Goal: Task Accomplishment & Management: Complete application form

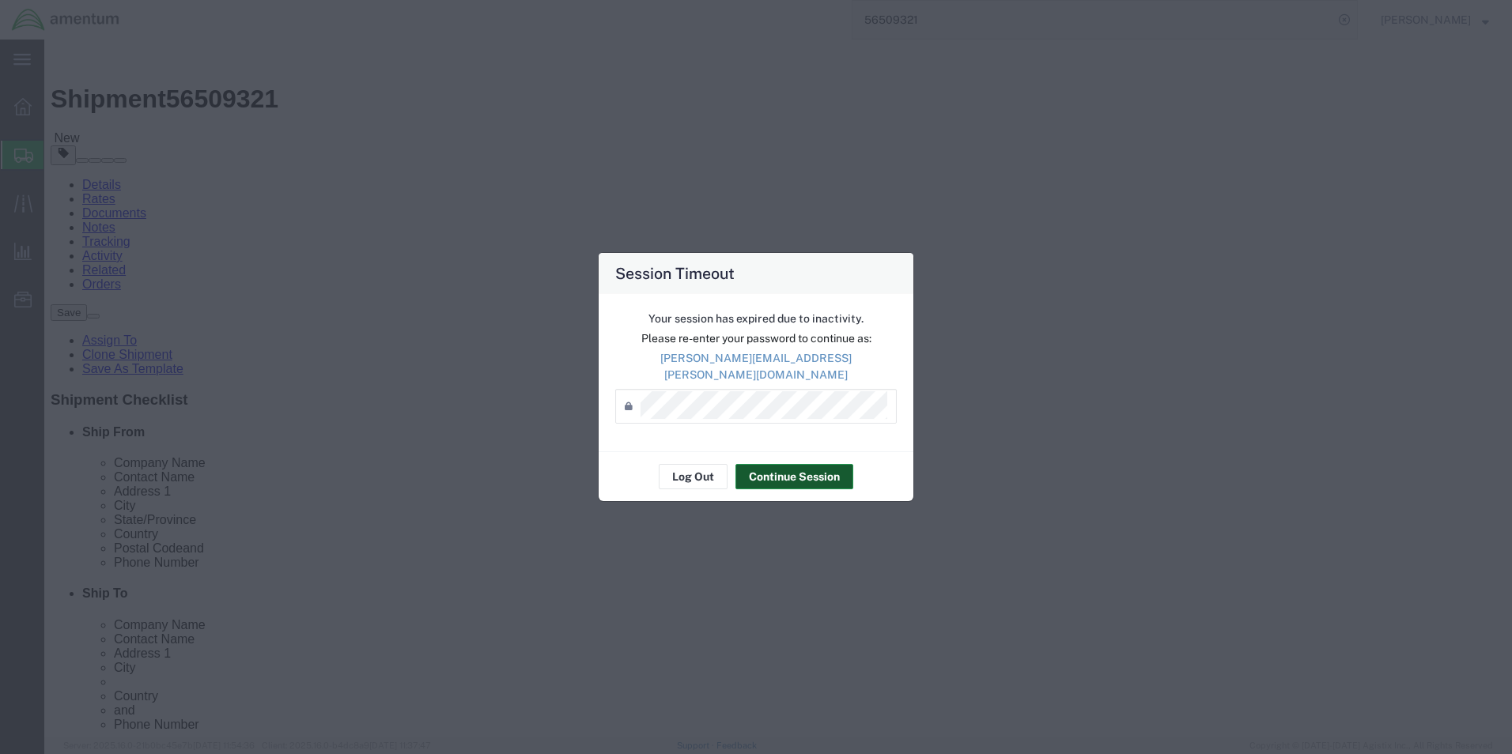
click at [811, 478] on button "Continue Session" at bounding box center [794, 476] width 118 height 25
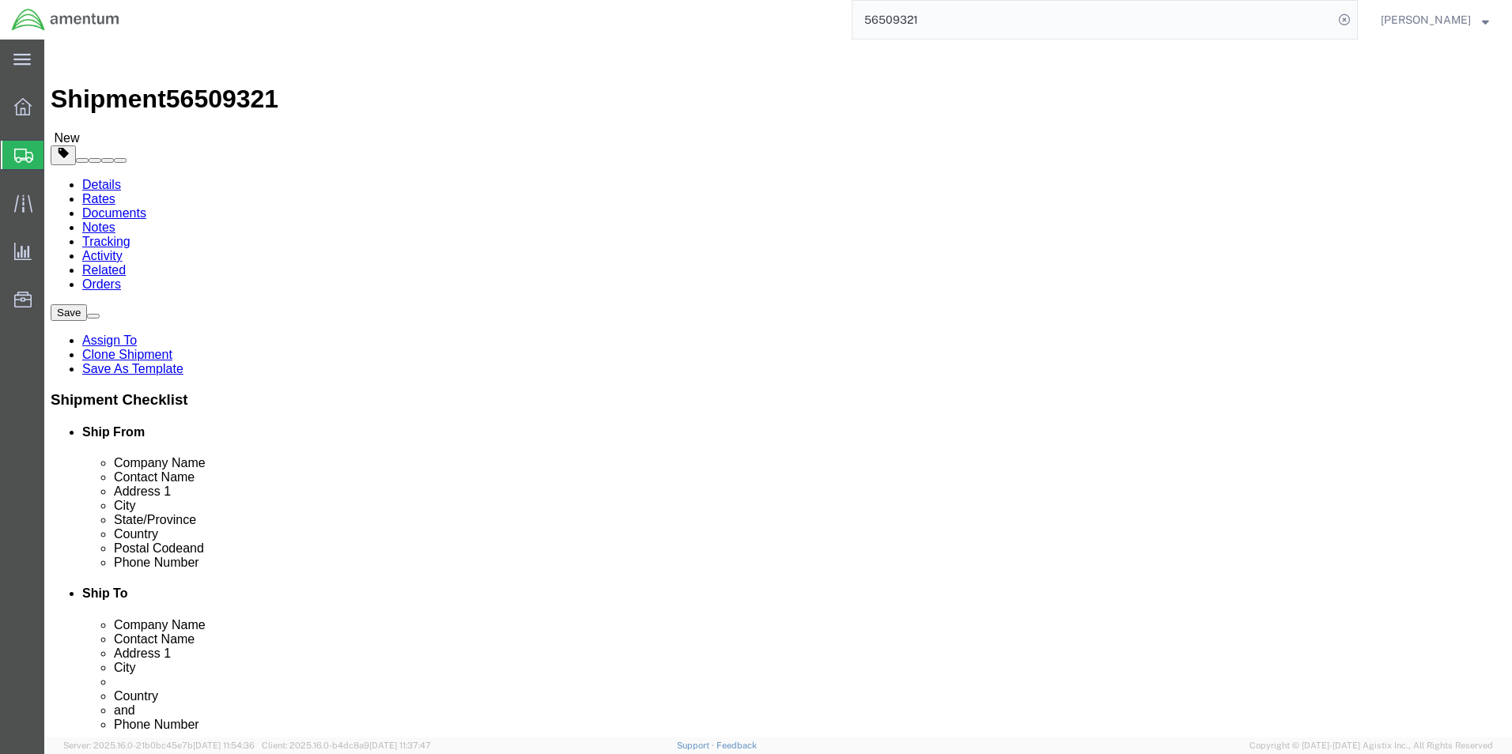
click link "Package Information"
click dd "4.00 Each"
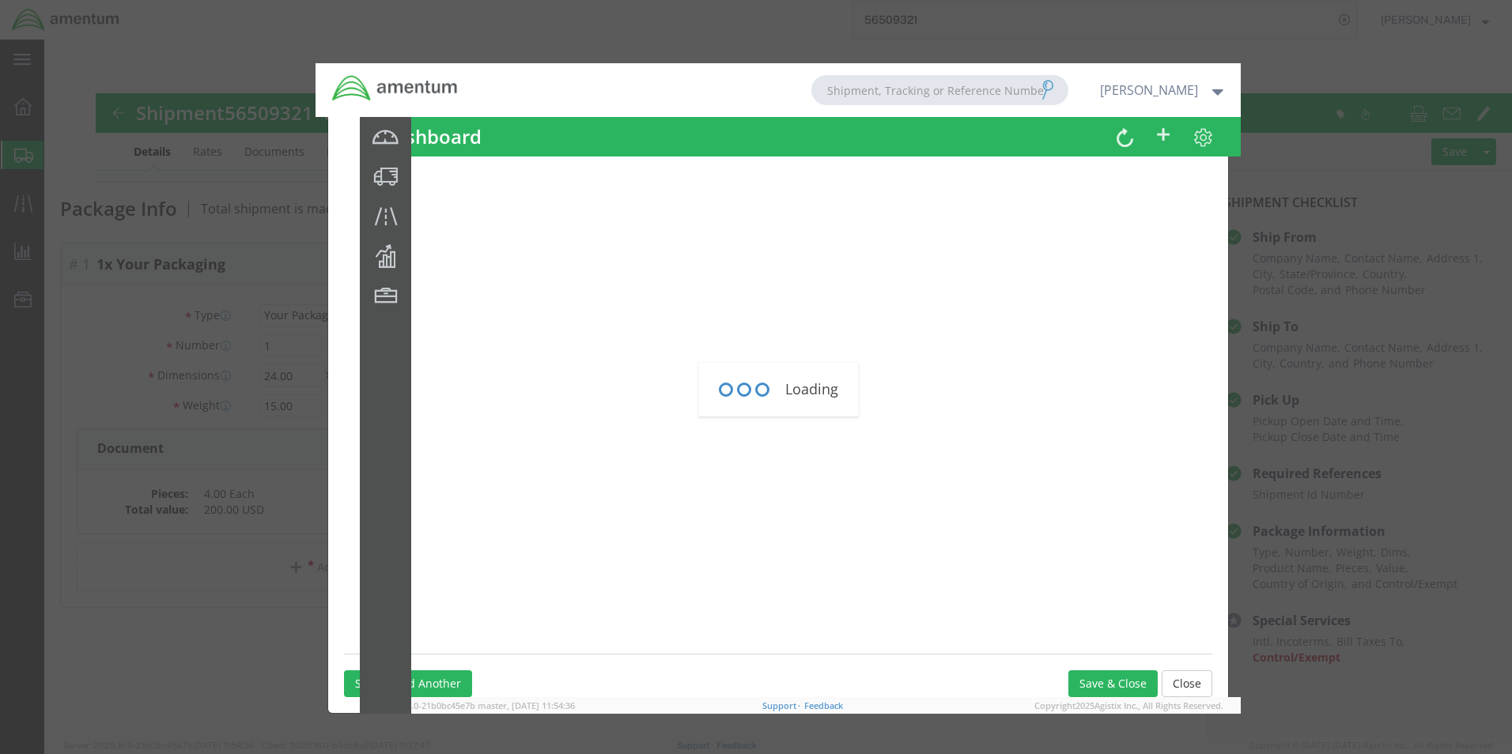
click div "Loading"
click div
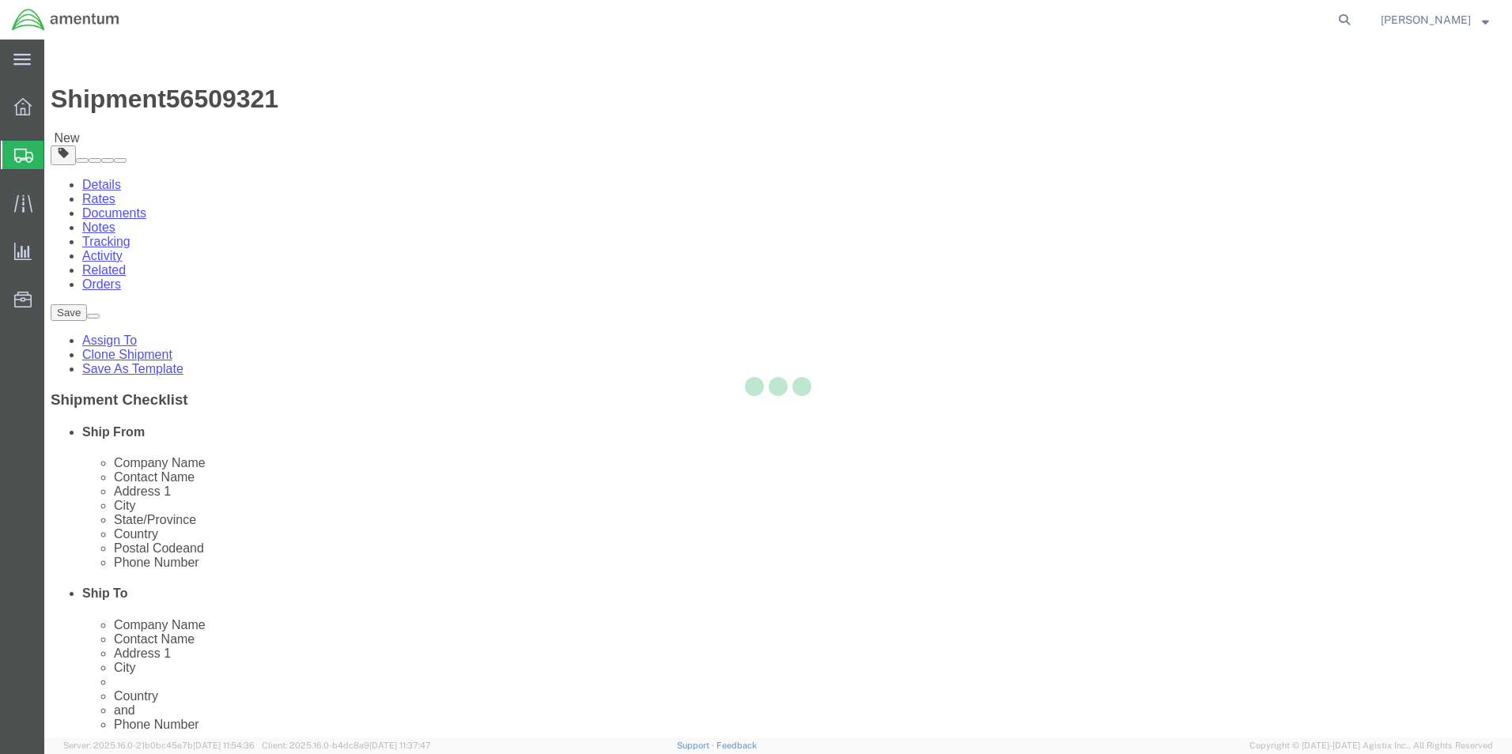
select select
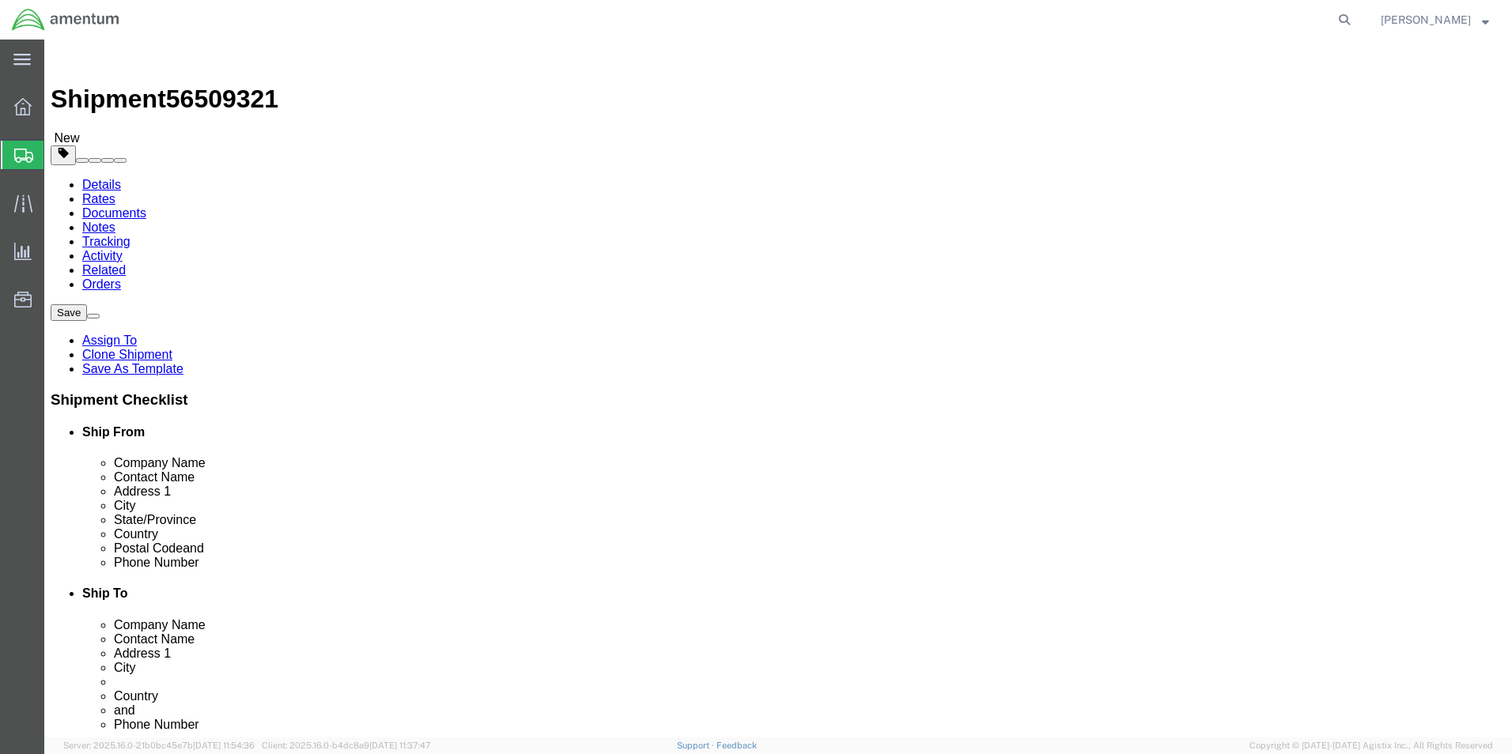
click link "Package Information"
click dd "200.00 USD"
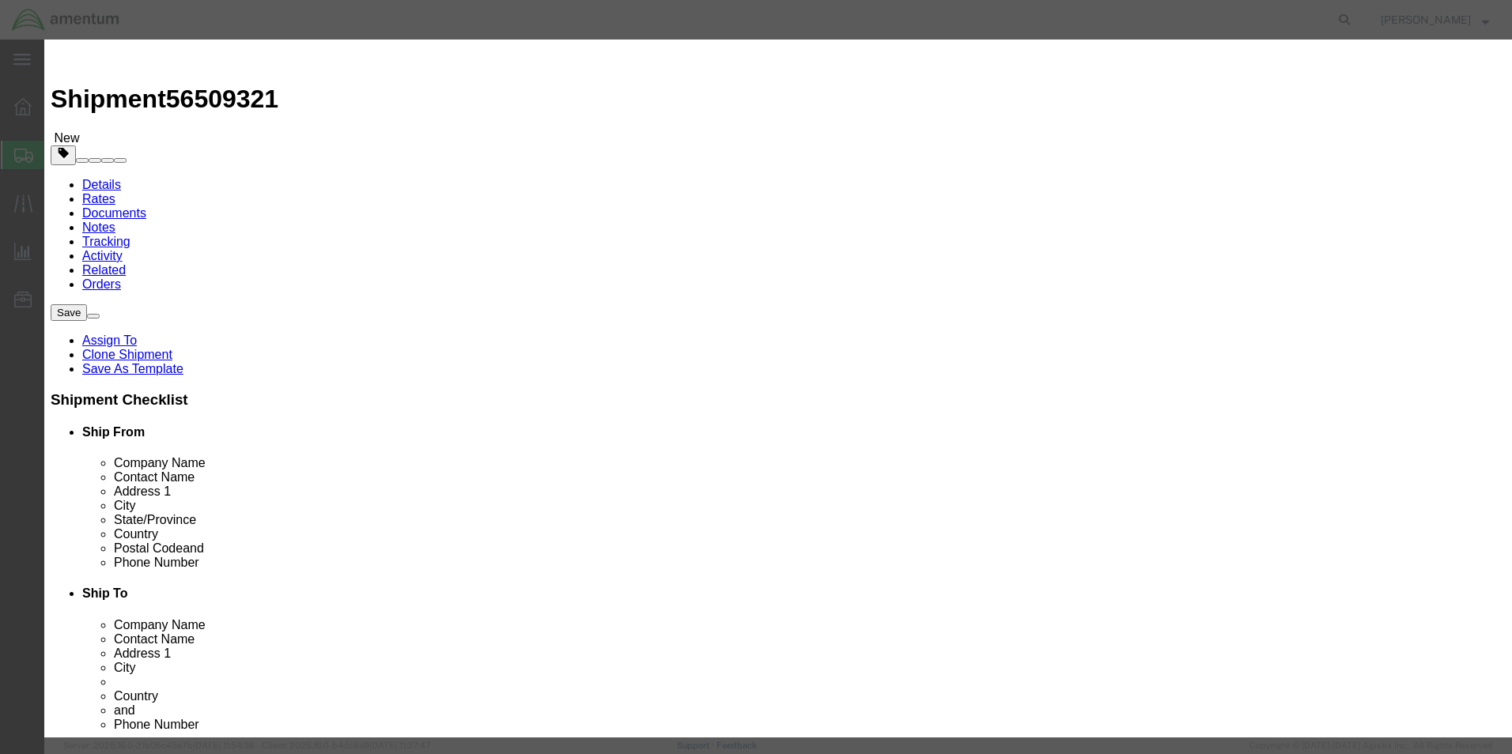
scroll to position [158, 0]
drag, startPoint x: 544, startPoint y: 408, endPoint x: 456, endPoint y: 403, distance: 87.9
type input "4901100040"
click div "HTS/Tariff Code 4901100040 4901100040 ECCN EAR99 Control/Exempt Select ATF BIS …"
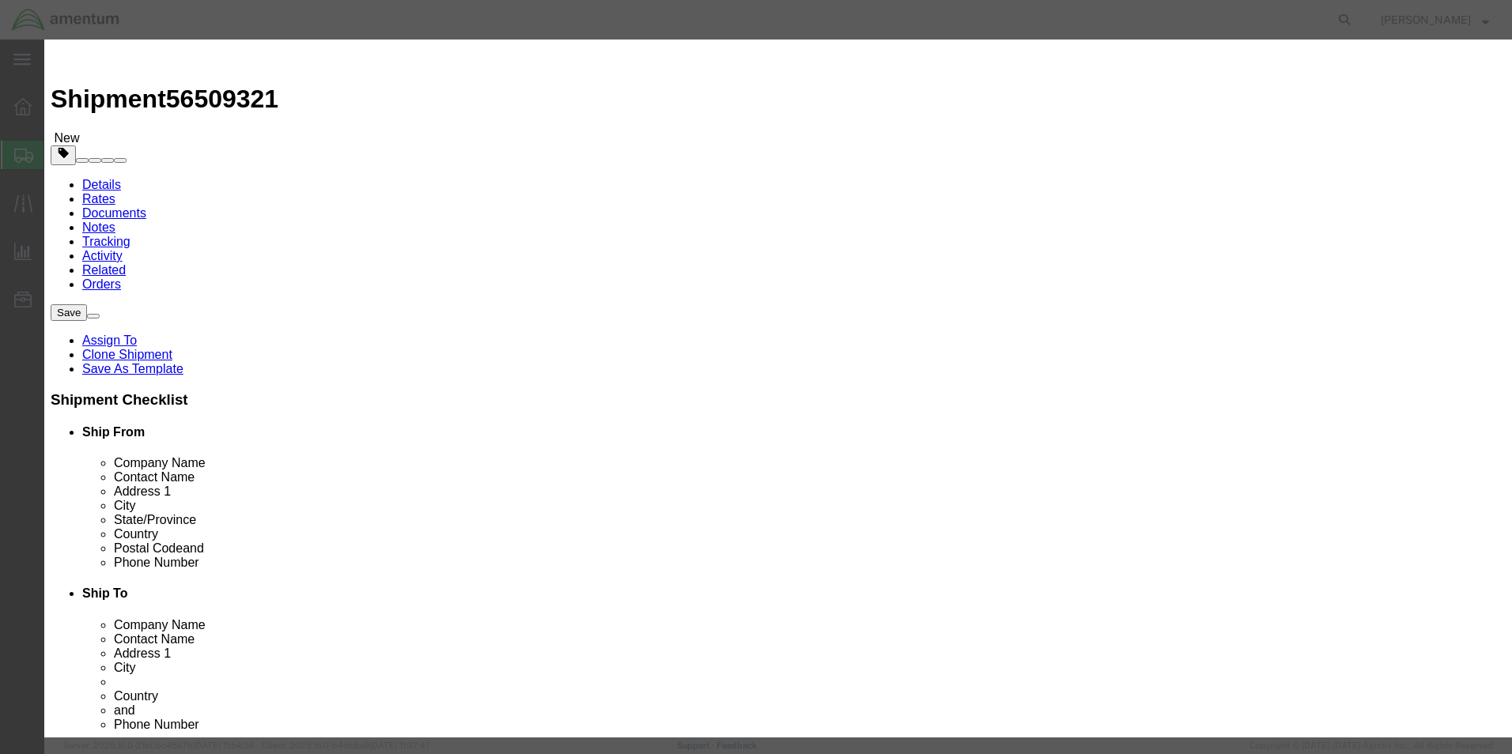
click select "Select ATF BIS DEA EPA FDA FTR ITAR OFAC Other (OPA)"
select select "BIS"
click select "Select ATF BIS DEA EPA FDA FTR ITAR OFAC Other (OPA)"
click select "Select AGR-Agricultural APP-Computers APR-Additional Permissive Exports AVS-Air…"
select select "NLR"
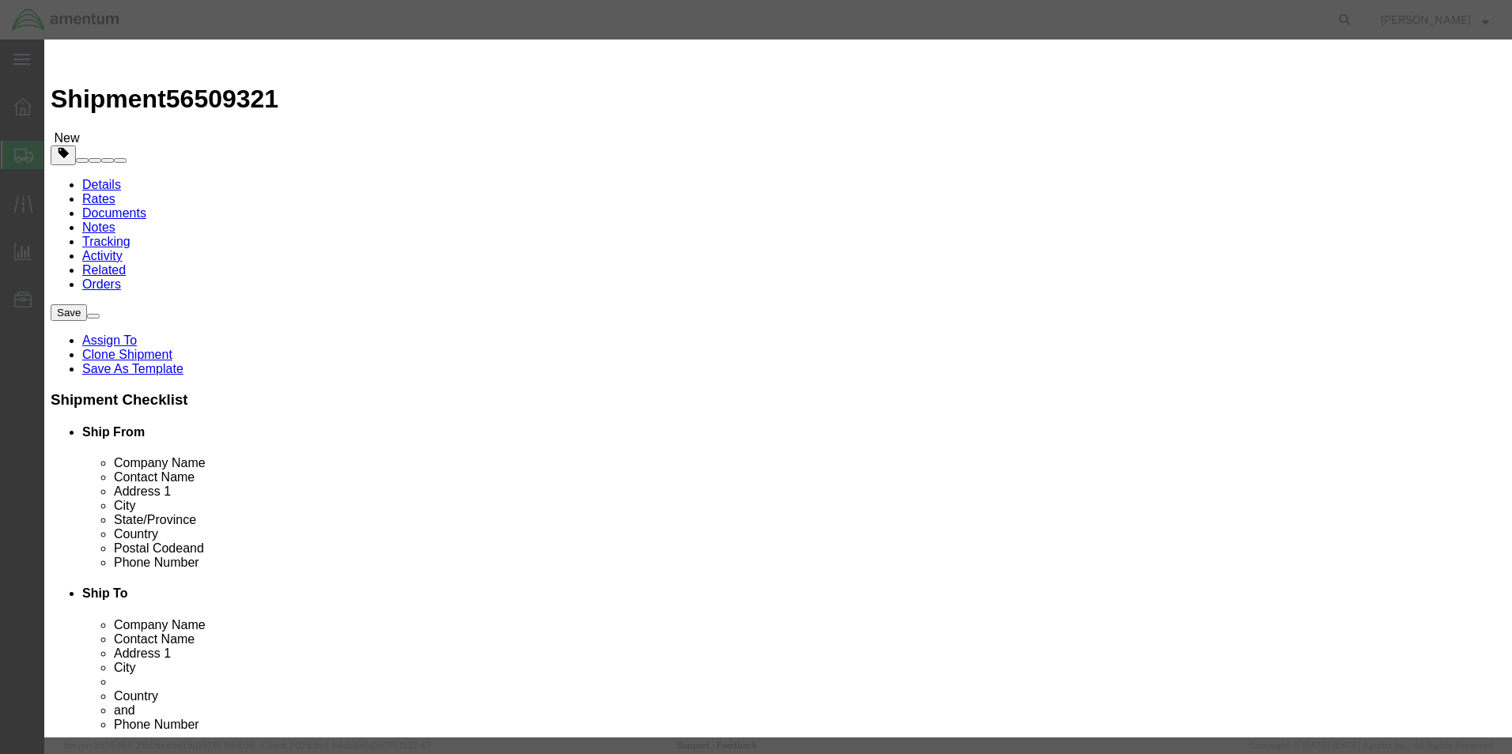
click select "Select AGR-Agricultural APP-Computers APR-Additional Permissive Exports AVS-Air…"
click div "Controlled"
click button "Save & Close"
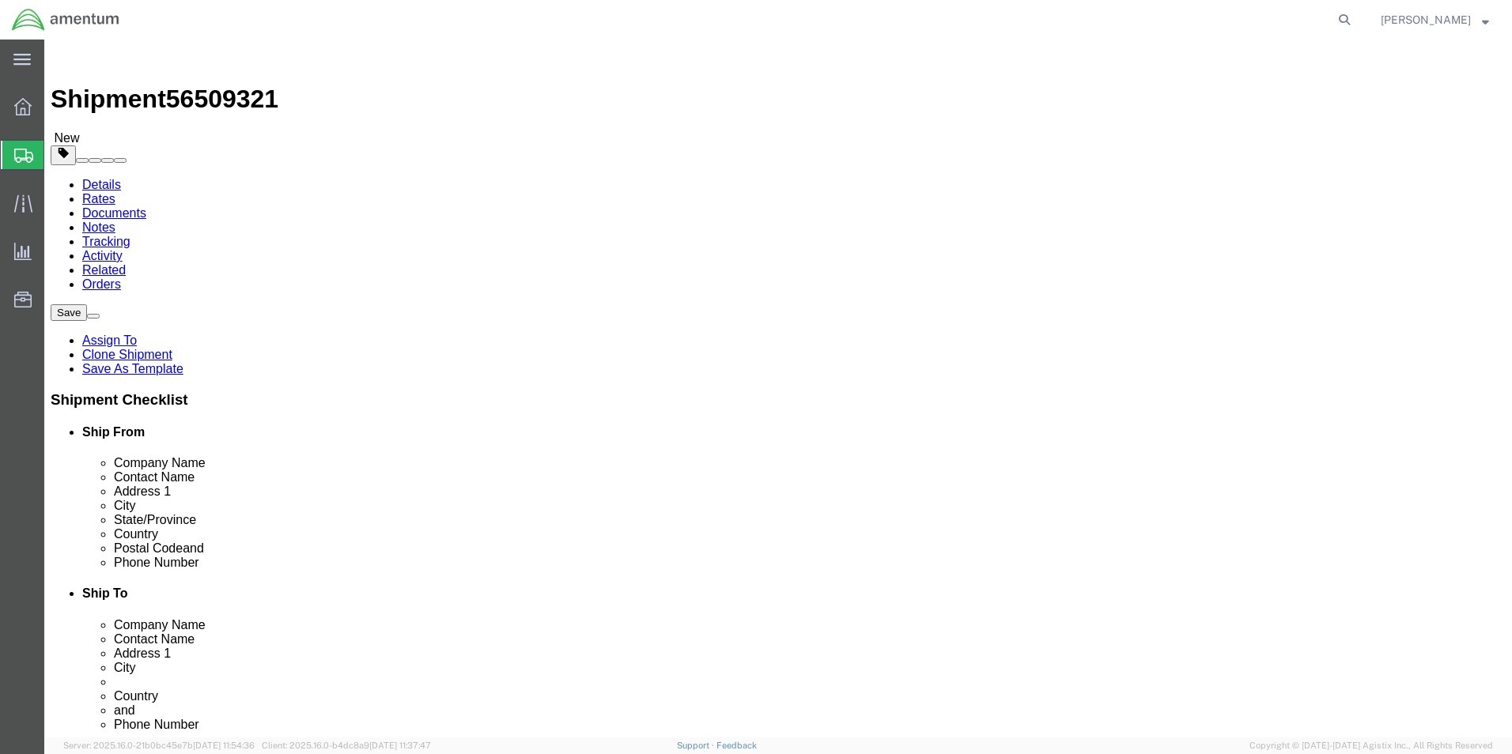
click icon
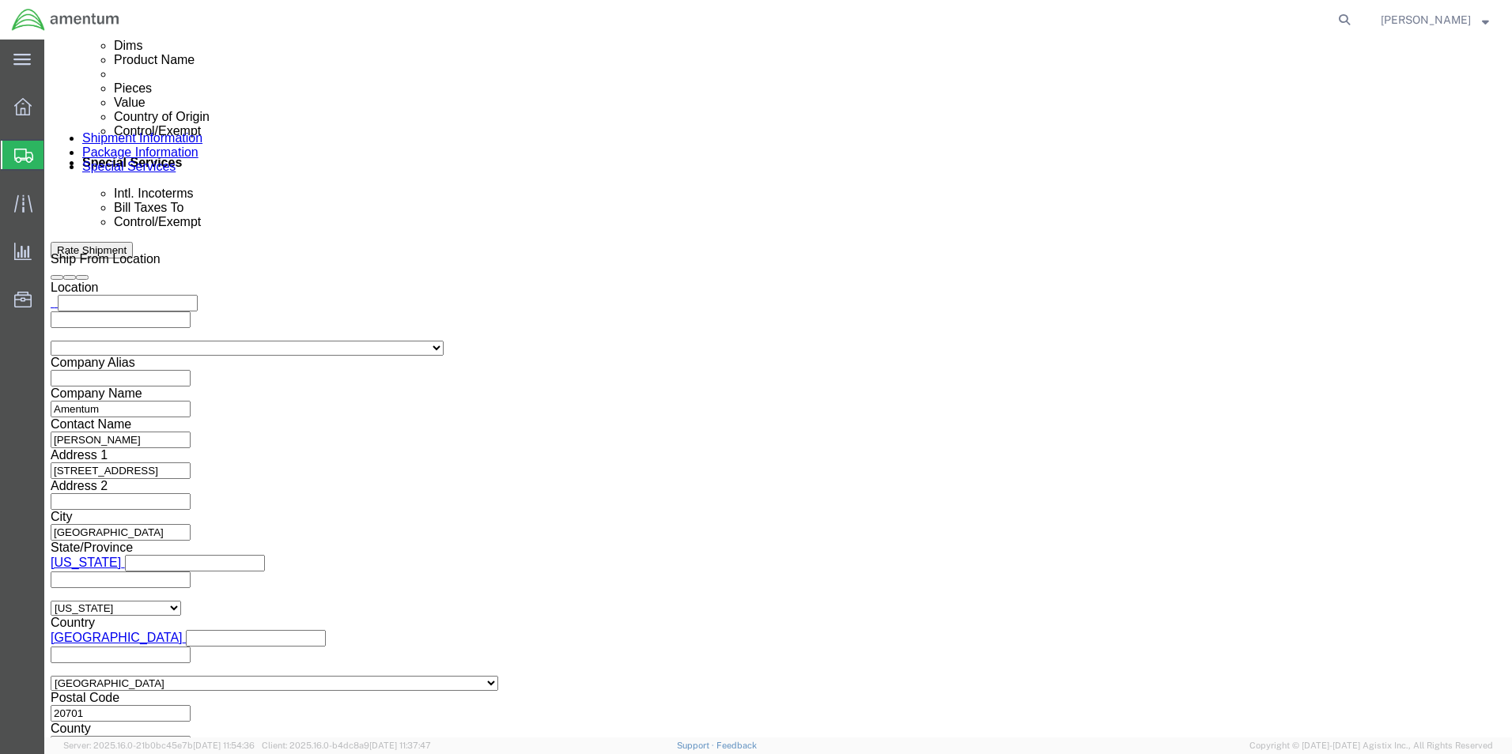
scroll to position [949, 0]
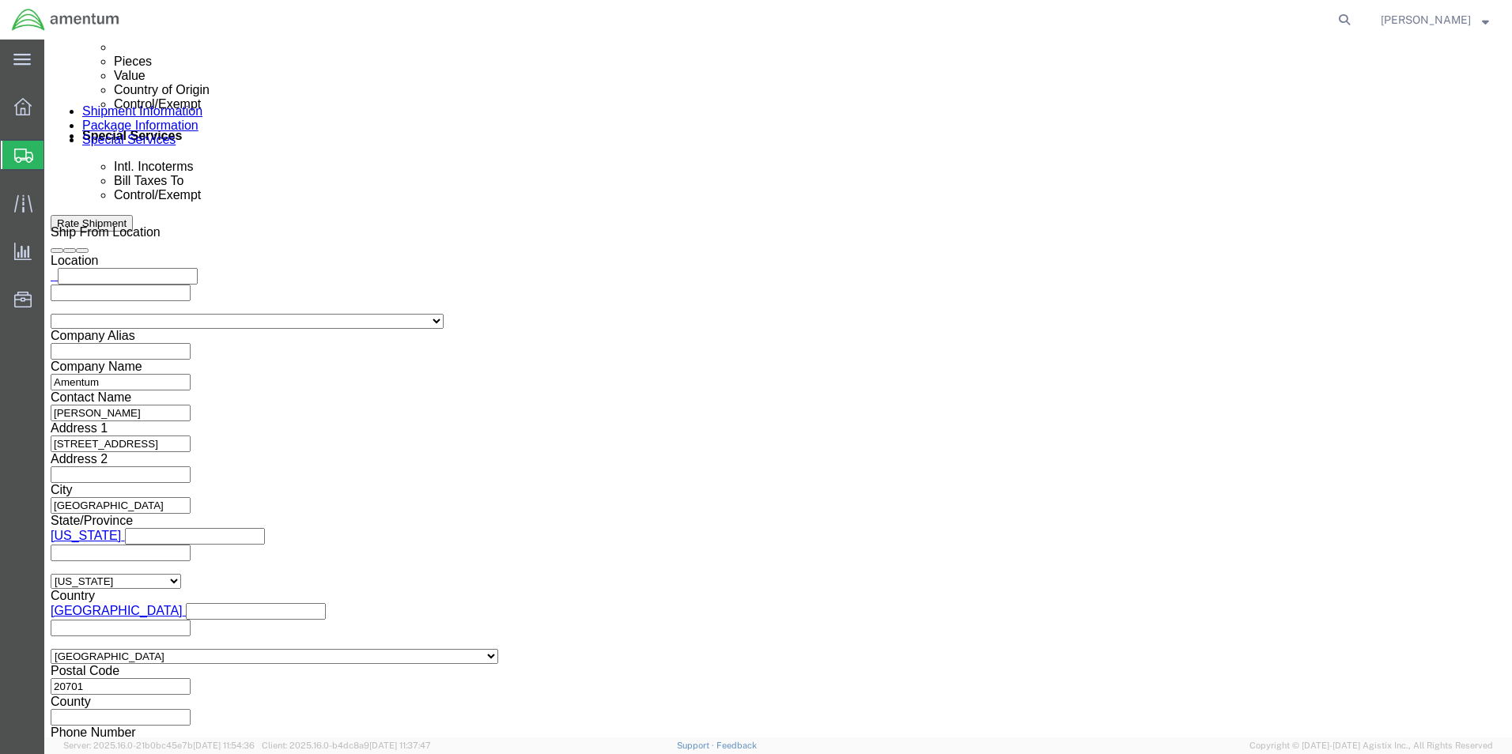
click select "Select ATF BIS DEA EPA FDA FTR ITAR OFAC Other (OPA)"
select select "BIS"
click select "Select ATF BIS DEA EPA FDA FTR ITAR OFAC Other (OPA)"
click select "Select AGR-Agricultural APP-Computers APR-Additional Permissive Exports AVS-Air…"
select select "NLR"
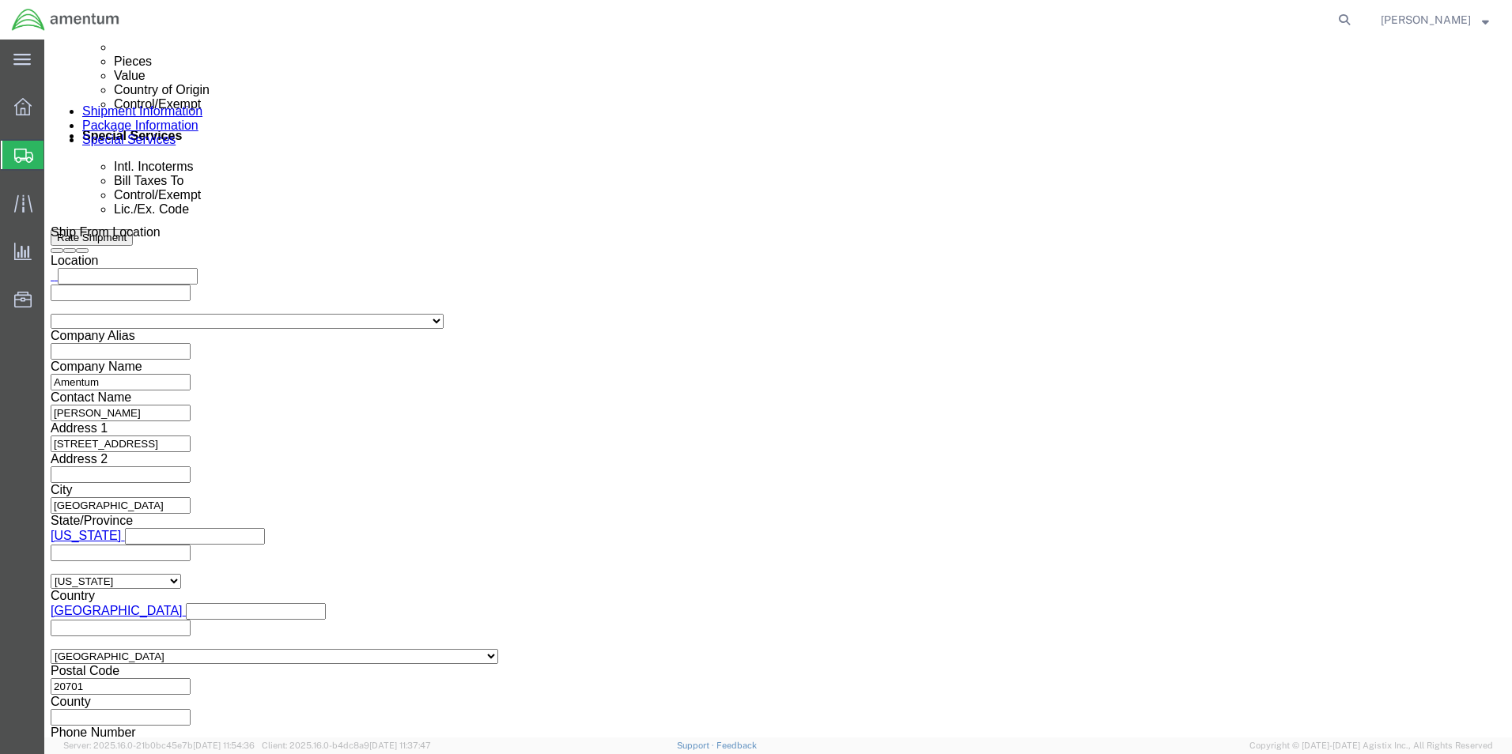
click select "Select AGR-Agricultural APP-Computers APR-Additional Permissive Exports AVS-Air…"
click select "Select AES-Direct EEI Carrier File EEI EEI Exempt"
select select "EXEM"
click select "Select AES-Direct EEI Carrier File EEI EEI Exempt"
click button "Save"
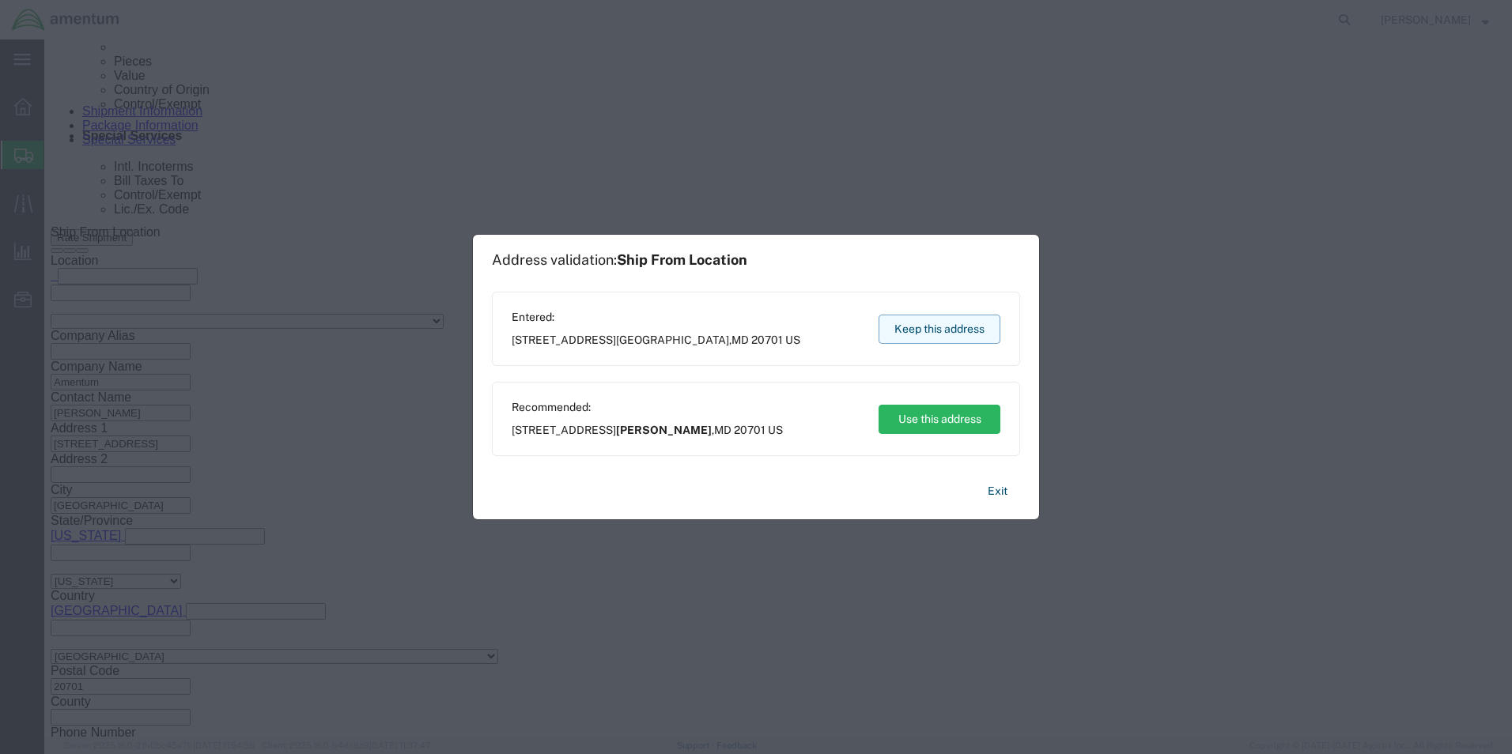
click at [942, 336] on button "Keep this address" at bounding box center [939, 329] width 122 height 29
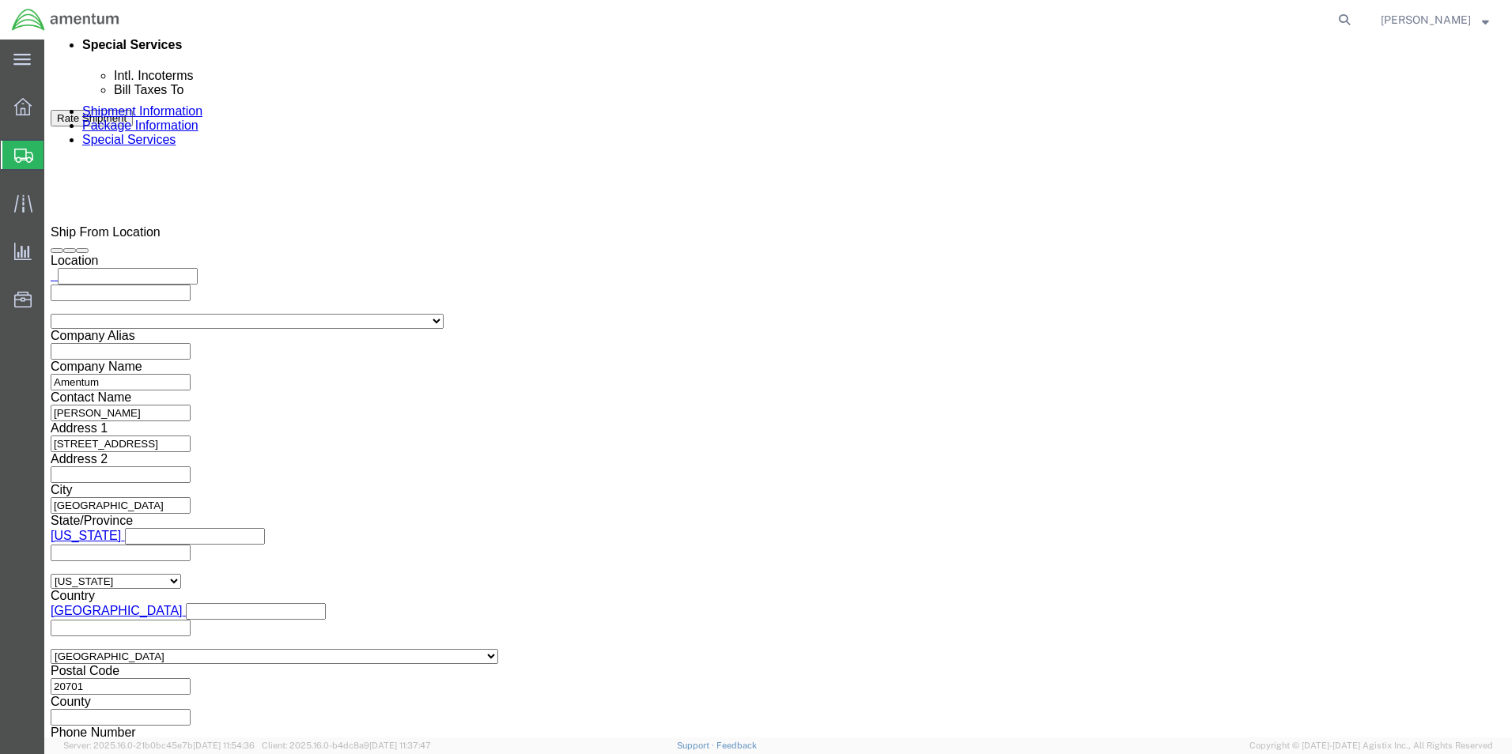
click link "Package Information"
